Goal: Check status: Check status

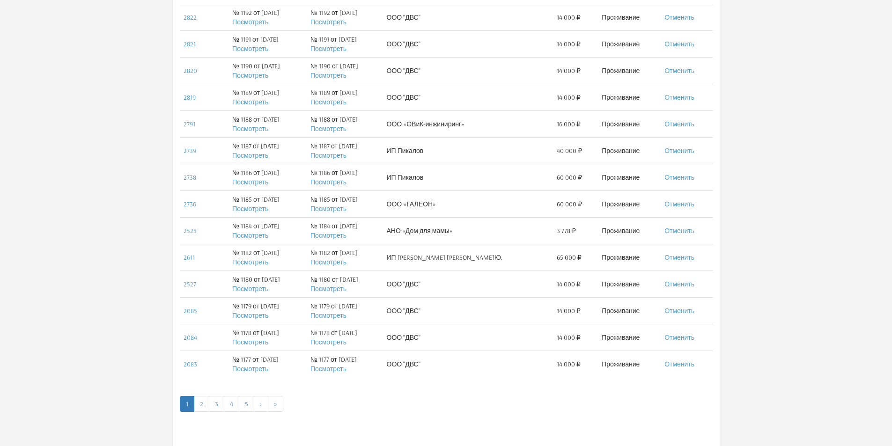
scroll to position [468, 0]
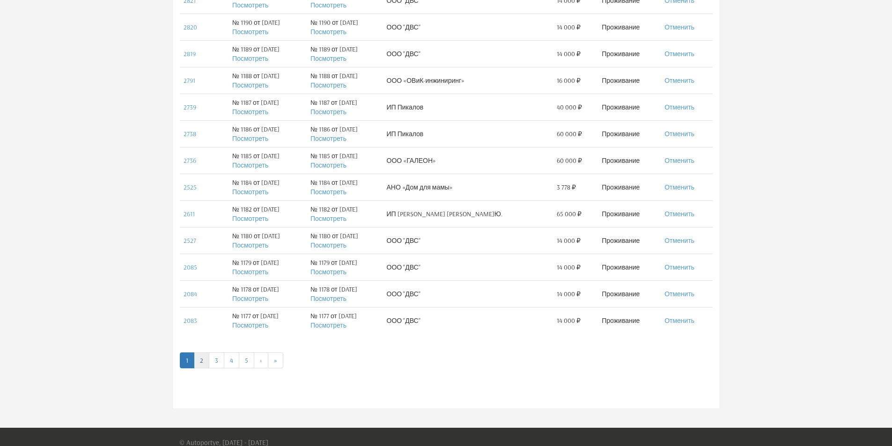
click at [202, 361] on link "2" at bounding box center [201, 361] width 15 height 16
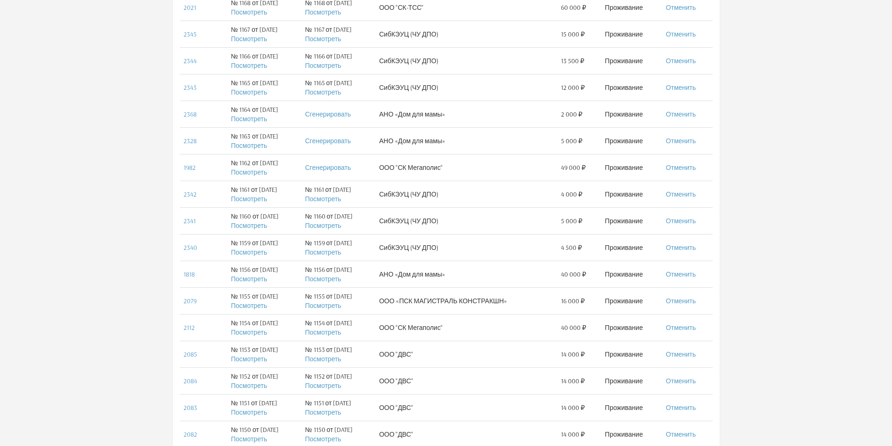
scroll to position [480, 0]
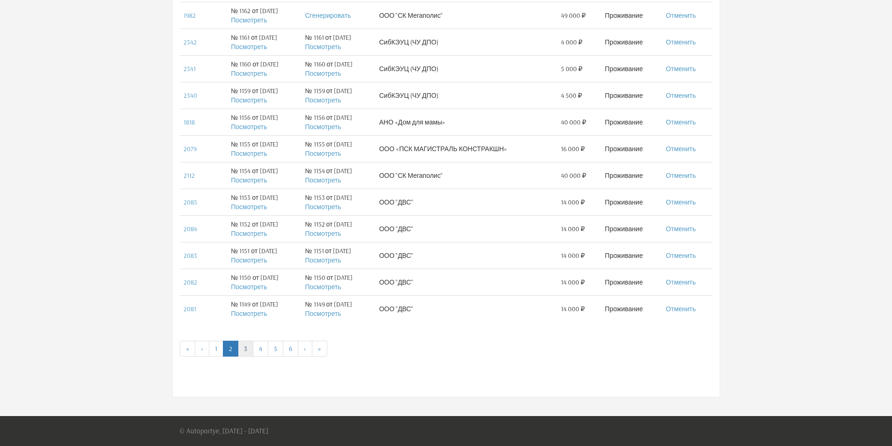
click at [248, 350] on link "3" at bounding box center [245, 349] width 15 height 16
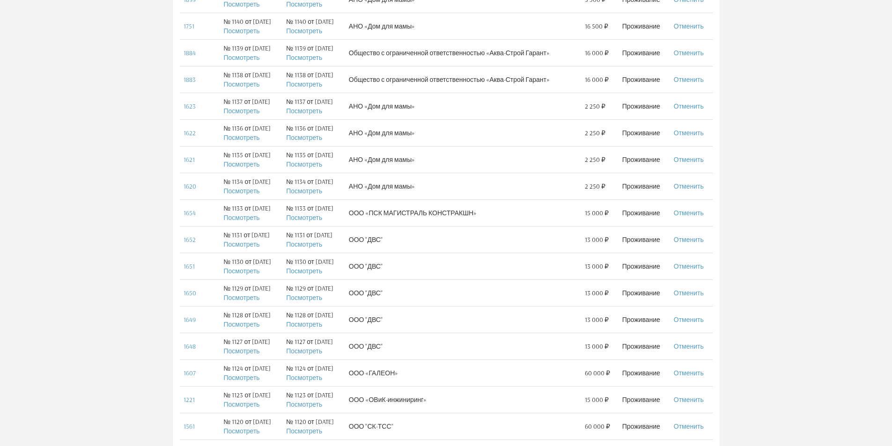
scroll to position [480, 0]
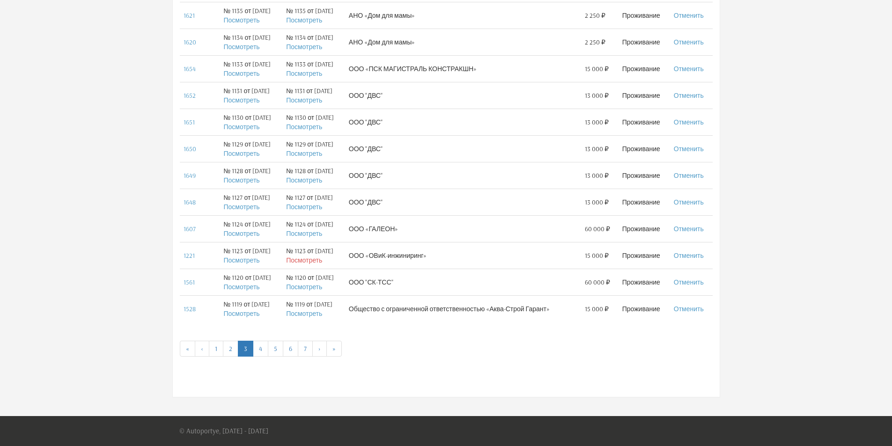
click at [322, 261] on link "Посмотреть" at bounding box center [304, 260] width 36 height 8
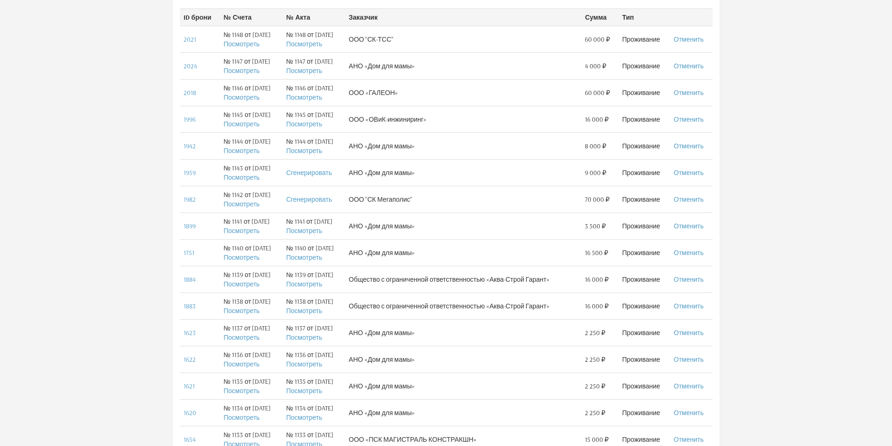
scroll to position [0, 0]
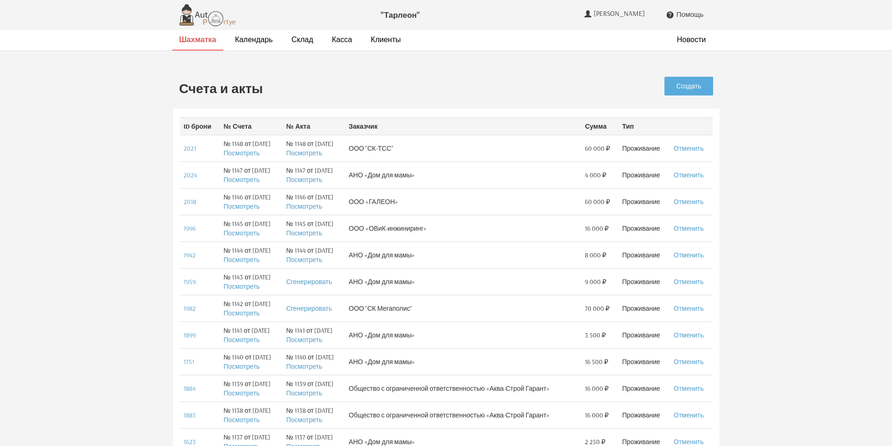
click at [197, 38] on strong "Шахматка" at bounding box center [197, 39] width 37 height 9
